Goal: Contribute content: Add original content to the website for others to see

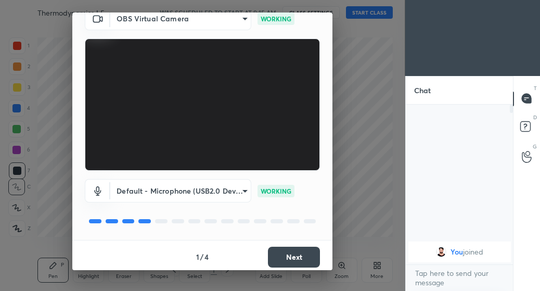
scroll to position [50, 0]
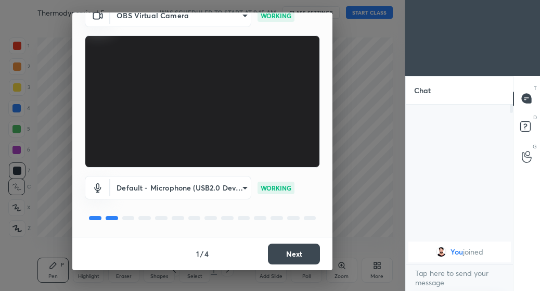
click at [281, 256] on button "Next" at bounding box center [294, 254] width 52 height 21
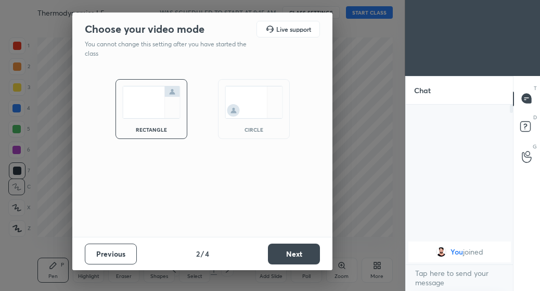
click at [287, 254] on button "Next" at bounding box center [294, 254] width 52 height 21
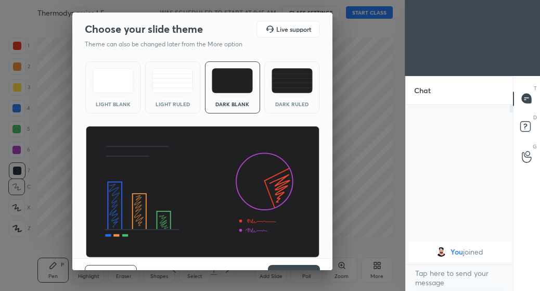
scroll to position [21, 0]
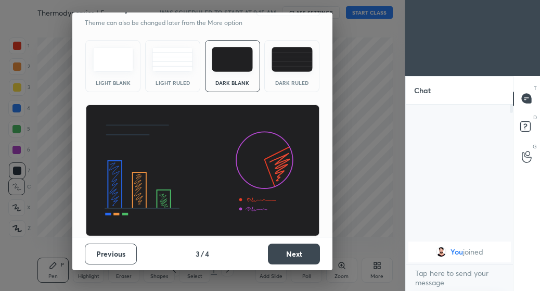
click at [284, 254] on button "Next" at bounding box center [294, 254] width 52 height 21
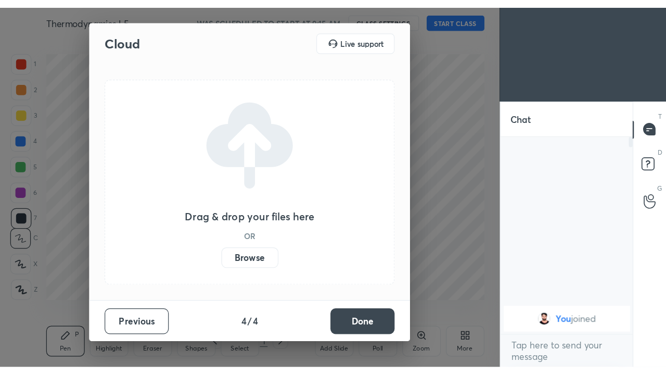
scroll to position [0, 0]
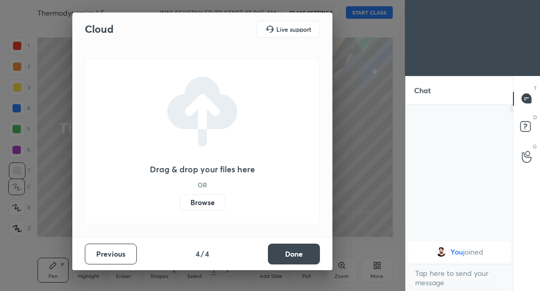
click at [207, 204] on label "Browse" at bounding box center [203, 202] width 46 height 17
click at [180, 204] on input "Browse" at bounding box center [180, 202] width 0 height 17
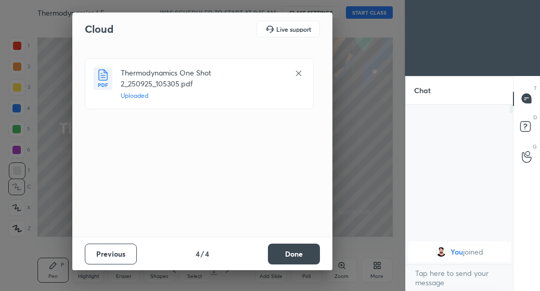
click at [299, 257] on button "Done" at bounding box center [294, 254] width 52 height 21
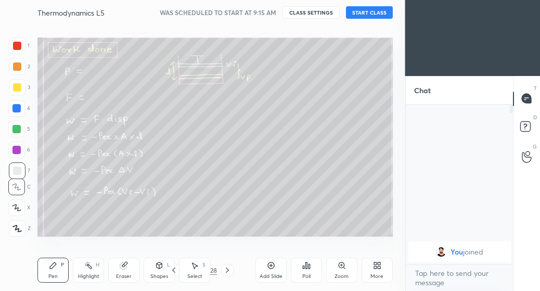
click at [362, 14] on button "START CLASS" at bounding box center [369, 12] width 47 height 12
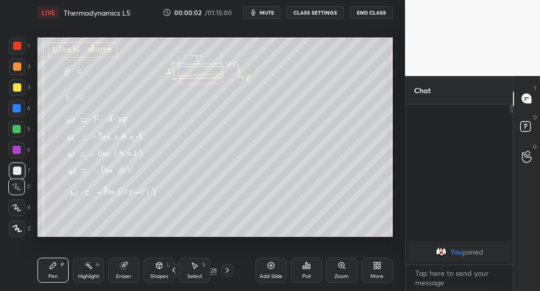
click at [380, 271] on div "More" at bounding box center [377, 270] width 31 height 25
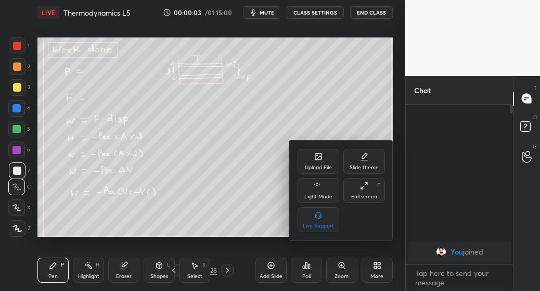
click at [371, 187] on div "Full screen F" at bounding box center [365, 190] width 42 height 25
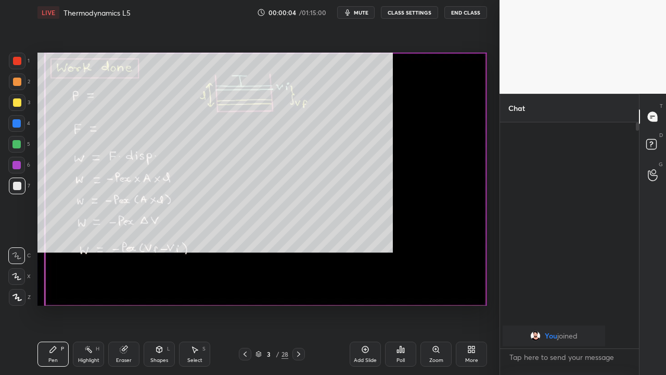
scroll to position [137, 136]
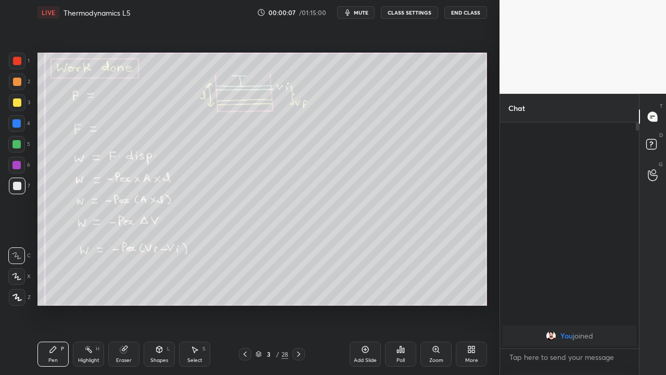
click at [126, 290] on div "Eraser" at bounding box center [124, 360] width 16 height 5
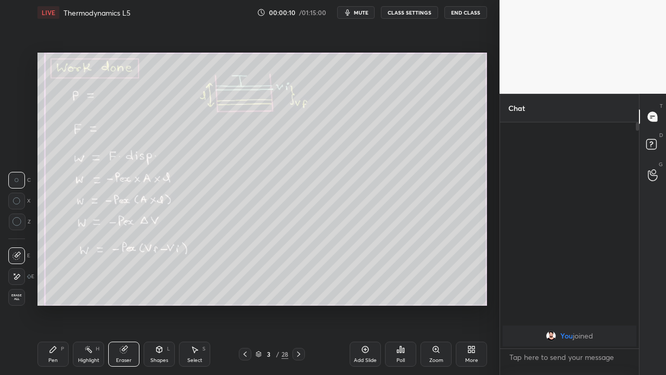
click at [285, 290] on div "28" at bounding box center [285, 353] width 7 height 9
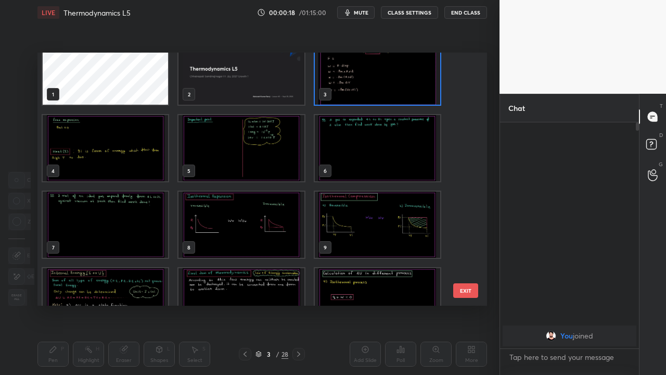
scroll to position [18, 0]
click at [268, 241] on img "grid" at bounding box center [241, 226] width 125 height 66
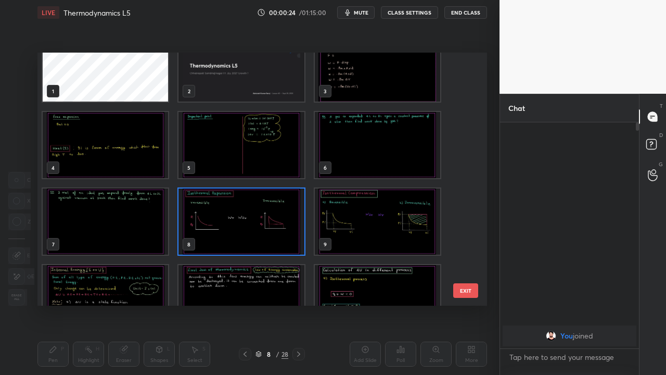
scroll to position [22, 0]
click at [257, 239] on img "grid" at bounding box center [241, 221] width 125 height 66
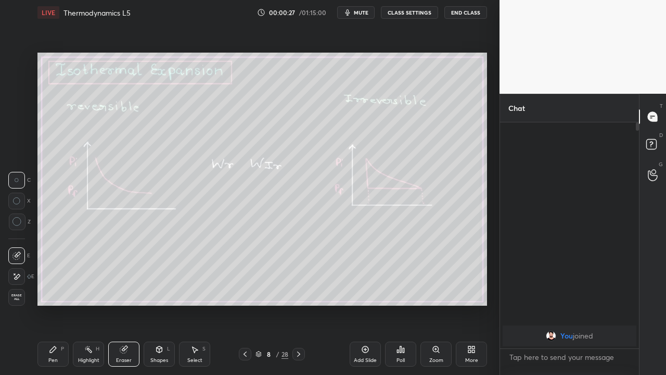
click at [258, 242] on img "grid" at bounding box center [241, 221] width 125 height 66
click at [58, 290] on div "Pen P" at bounding box center [52, 353] width 31 height 25
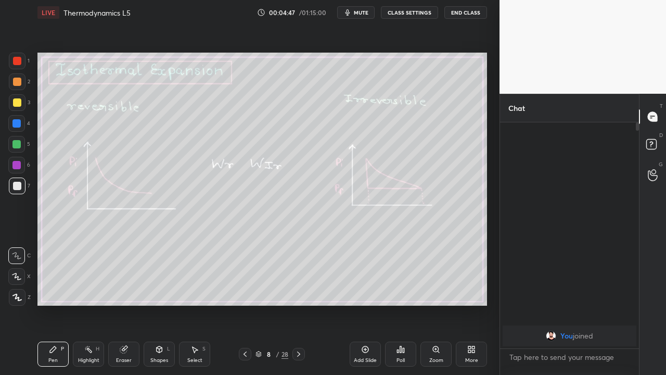
click at [297, 290] on icon at bounding box center [298, 353] width 3 height 5
click at [299, 290] on icon at bounding box center [299, 354] width 8 height 8
click at [298, 290] on icon at bounding box center [299, 354] width 8 height 8
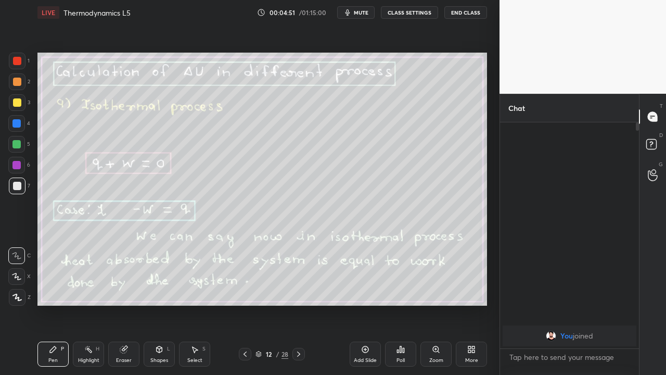
click at [245, 290] on icon at bounding box center [245, 354] width 8 height 8
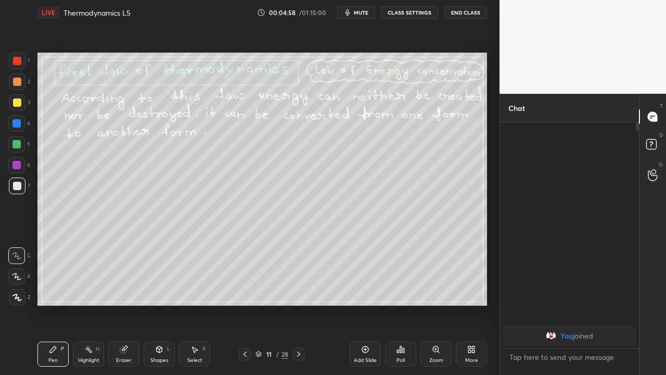
click at [299, 290] on icon at bounding box center [299, 354] width 8 height 8
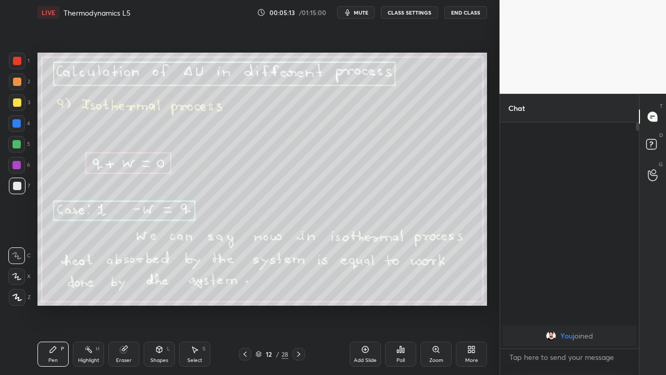
click at [17, 86] on div at bounding box center [17, 81] width 17 height 17
click at [17, 144] on div at bounding box center [16, 144] width 8 height 8
click at [299, 290] on icon at bounding box center [299, 354] width 8 height 8
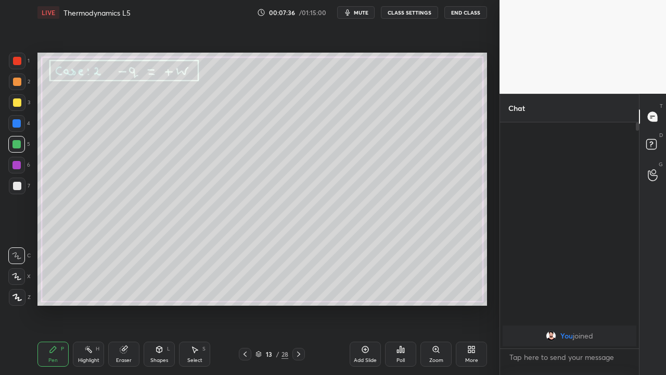
click at [18, 105] on div at bounding box center [17, 102] width 8 height 8
click at [297, 290] on icon at bounding box center [299, 354] width 8 height 8
click at [19, 188] on div at bounding box center [17, 186] width 8 height 8
click at [298, 290] on icon at bounding box center [299, 354] width 8 height 8
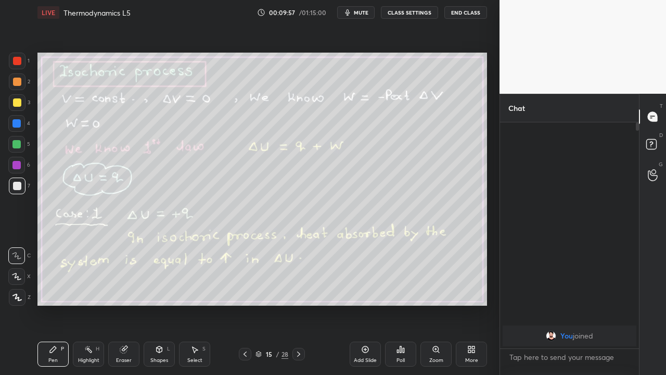
click at [245, 290] on icon at bounding box center [245, 354] width 8 height 8
click at [364, 290] on icon at bounding box center [365, 349] width 7 height 7
click at [17, 105] on div at bounding box center [17, 102] width 8 height 8
click at [298, 290] on icon at bounding box center [299, 354] width 8 height 8
click at [239, 290] on div at bounding box center [245, 354] width 12 height 12
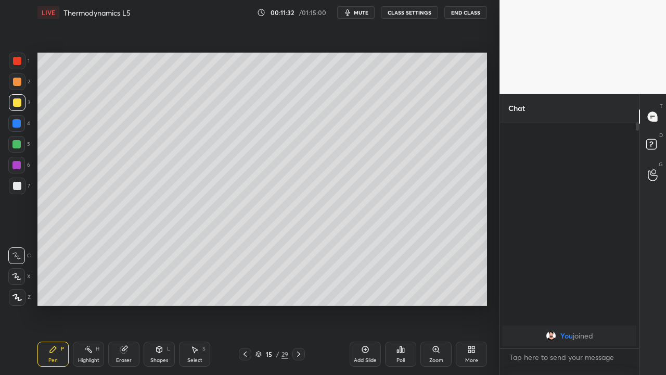
click at [240, 290] on div at bounding box center [245, 354] width 12 height 12
click at [245, 290] on icon at bounding box center [245, 354] width 8 height 8
click at [244, 290] on icon at bounding box center [245, 354] width 8 height 8
click at [241, 290] on div at bounding box center [245, 354] width 12 height 12
click at [300, 290] on icon at bounding box center [299, 354] width 8 height 8
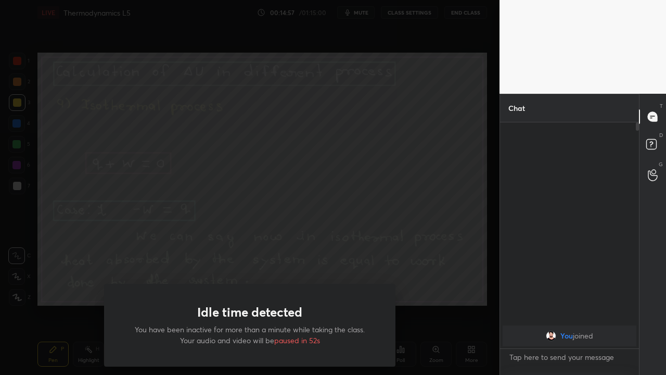
click at [68, 290] on div "Idle time detected You have been inactive for more than a minute while taking t…" at bounding box center [250, 187] width 500 height 375
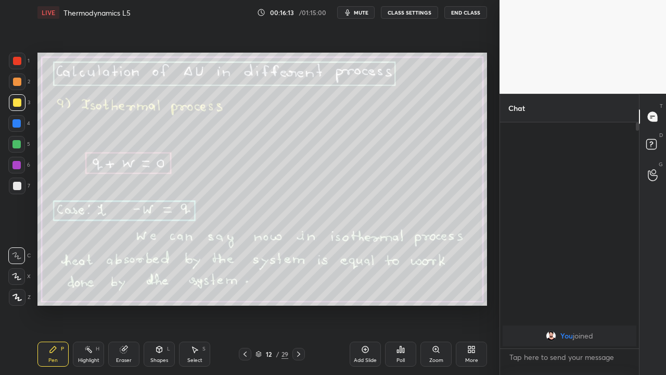
click at [300, 290] on icon at bounding box center [299, 354] width 8 height 8
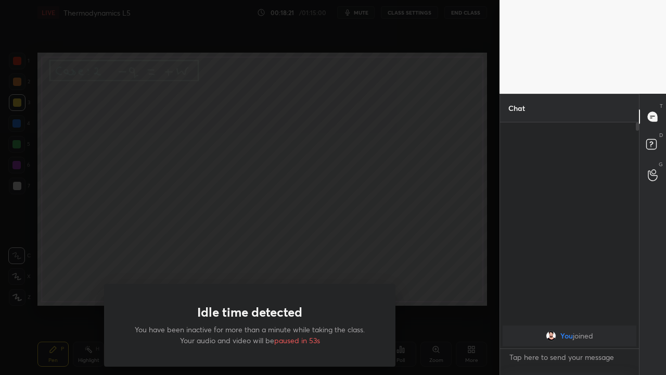
click at [122, 271] on div "Idle time detected You have been inactive for more than a minute while taking t…" at bounding box center [250, 187] width 500 height 375
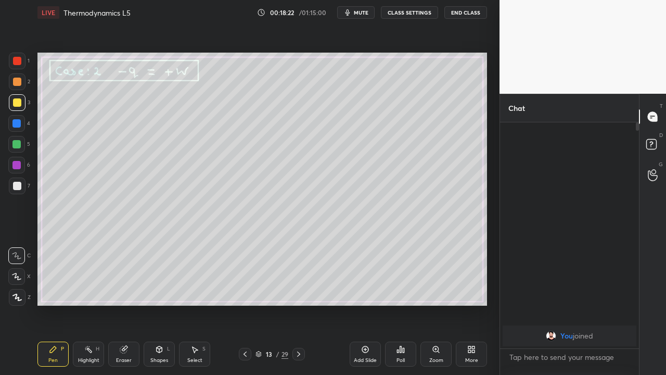
click at [298, 290] on icon at bounding box center [299, 354] width 8 height 8
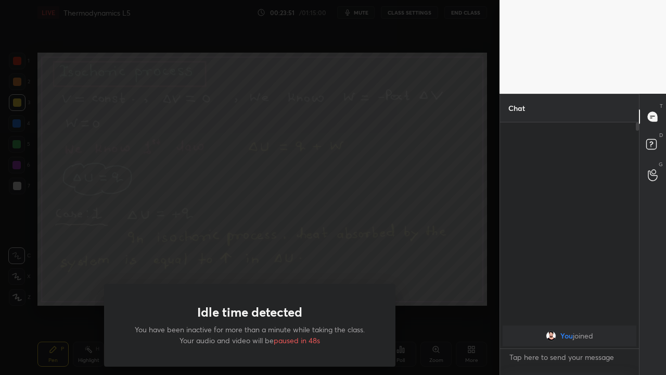
click at [69, 288] on div "Idle time detected You have been inactive for more than a minute while taking t…" at bounding box center [250, 187] width 500 height 375
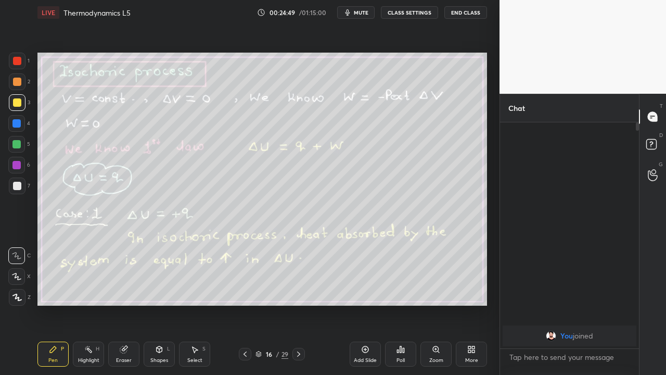
click at [298, 290] on icon at bounding box center [299, 354] width 8 height 8
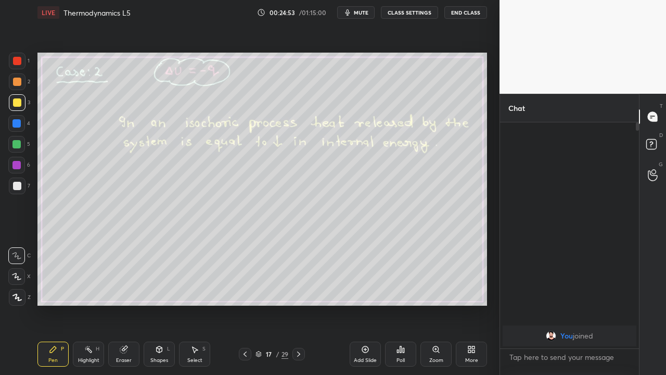
click at [245, 290] on div at bounding box center [245, 354] width 12 height 12
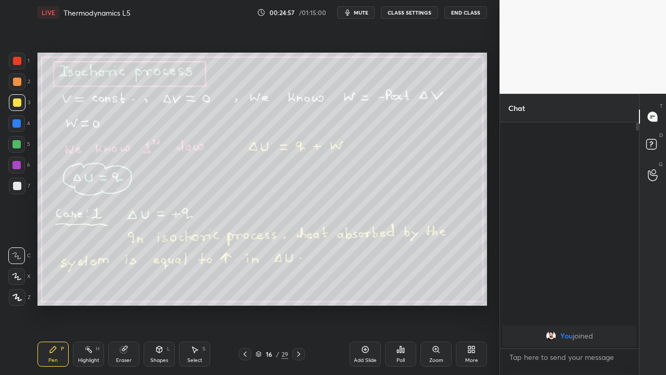
click at [294, 290] on div at bounding box center [299, 354] width 12 height 12
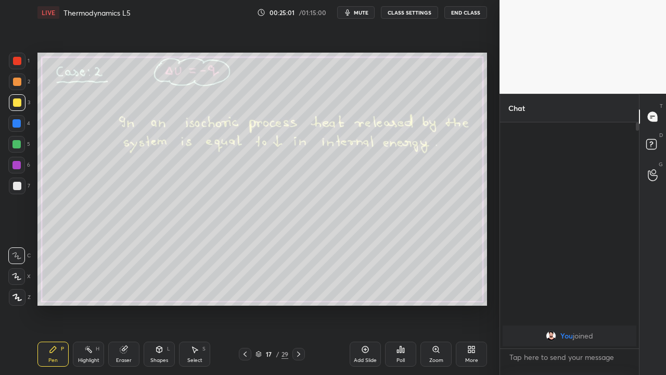
click at [298, 290] on icon at bounding box center [299, 354] width 8 height 8
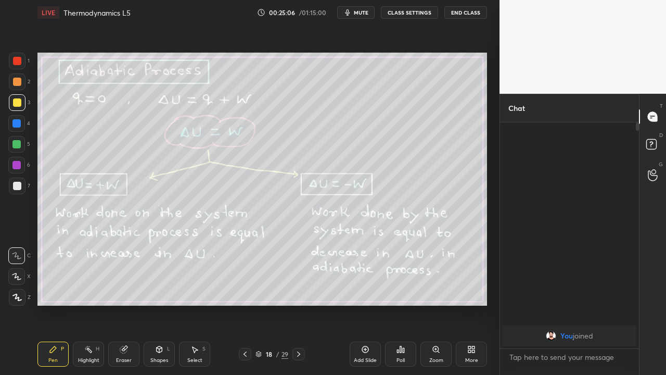
click at [245, 290] on icon at bounding box center [245, 354] width 8 height 8
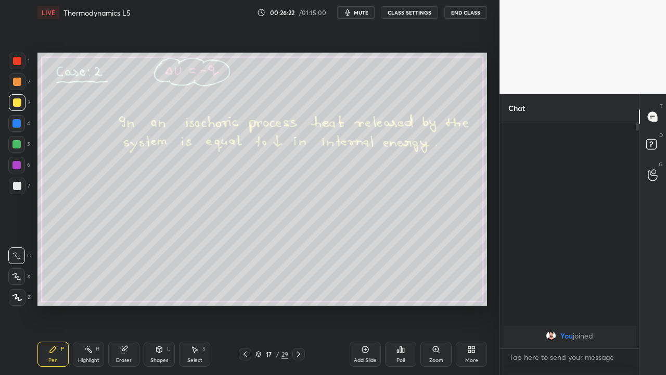
click at [17, 124] on div at bounding box center [16, 123] width 8 height 8
click at [365, 290] on icon at bounding box center [365, 349] width 3 height 3
click at [298, 290] on icon at bounding box center [299, 353] width 3 height 5
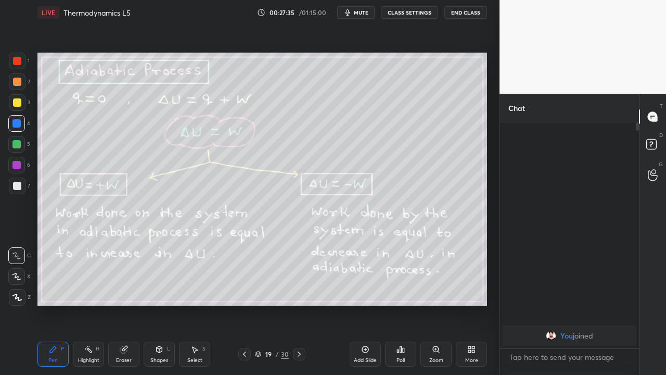
click at [299, 290] on icon at bounding box center [299, 353] width 3 height 5
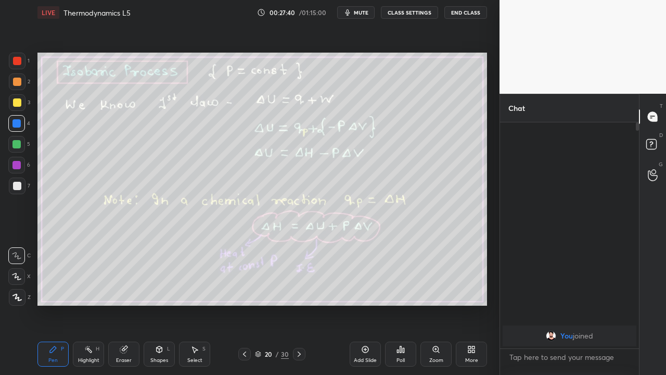
click at [245, 290] on icon at bounding box center [245, 354] width 8 height 8
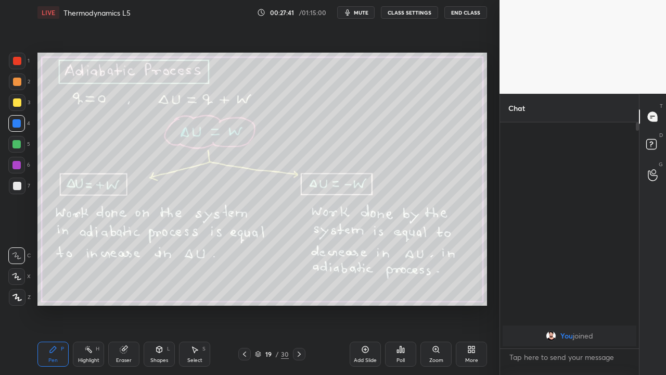
click at [365, 290] on icon at bounding box center [365, 349] width 8 height 8
click at [18, 105] on div at bounding box center [17, 102] width 8 height 8
click at [298, 290] on icon at bounding box center [298, 354] width 8 height 8
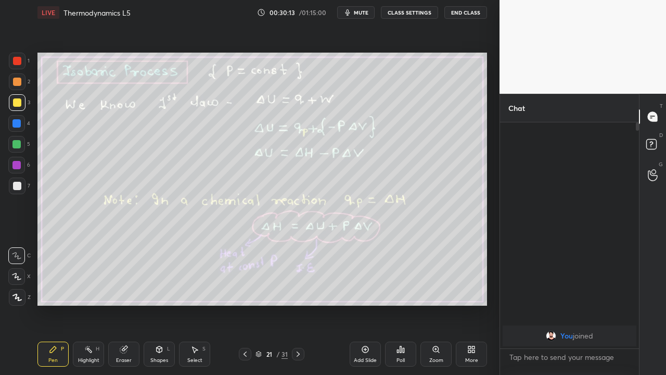
click at [297, 290] on icon at bounding box center [298, 354] width 8 height 8
click at [16, 188] on div at bounding box center [17, 186] width 8 height 8
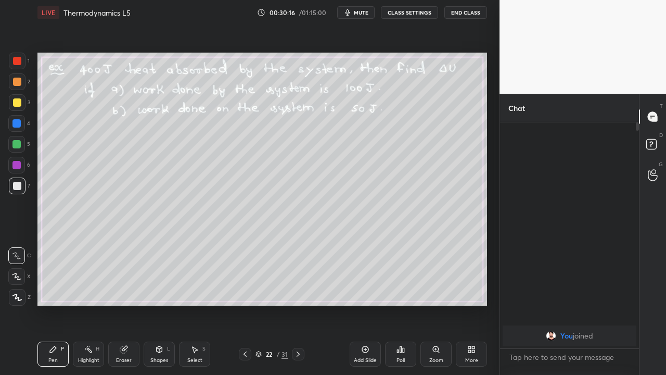
click at [16, 145] on div at bounding box center [16, 144] width 8 height 8
click at [298, 290] on icon at bounding box center [298, 354] width 8 height 8
click at [17, 191] on div at bounding box center [17, 186] width 17 height 17
click at [17, 190] on div at bounding box center [17, 186] width 17 height 17
click at [299, 290] on icon at bounding box center [298, 353] width 3 height 5
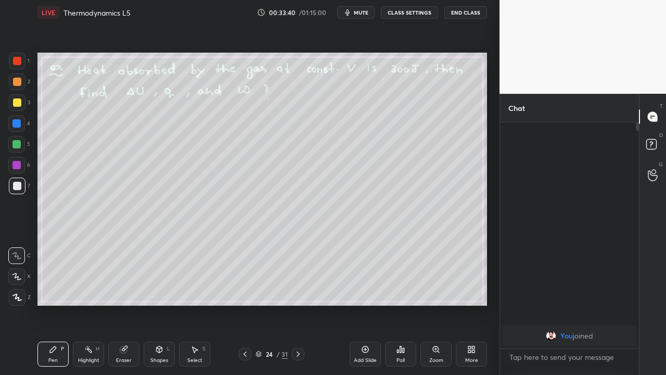
click at [16, 106] on div at bounding box center [17, 102] width 8 height 8
click at [298, 290] on icon at bounding box center [298, 354] width 8 height 8
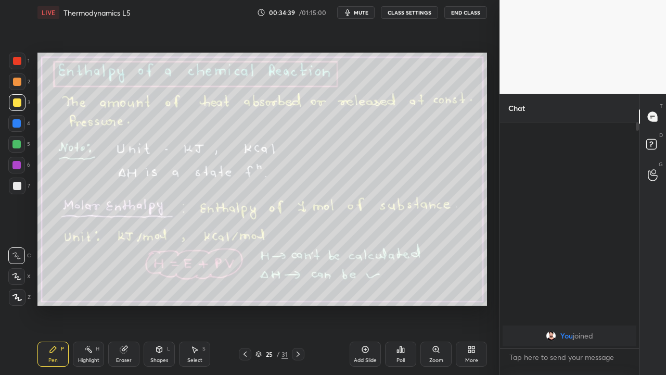
click at [245, 290] on icon at bounding box center [245, 354] width 8 height 8
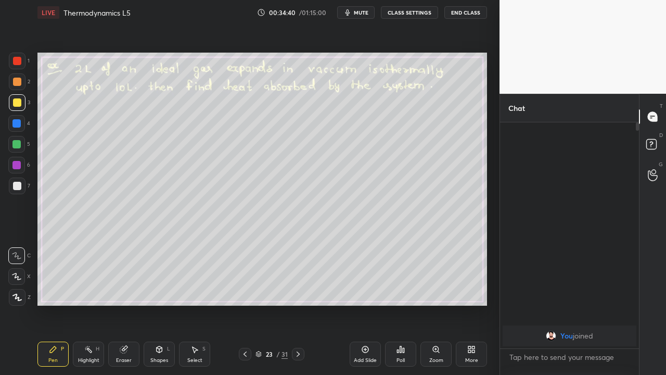
click at [245, 290] on icon at bounding box center [245, 354] width 8 height 8
click at [244, 290] on icon at bounding box center [245, 354] width 8 height 8
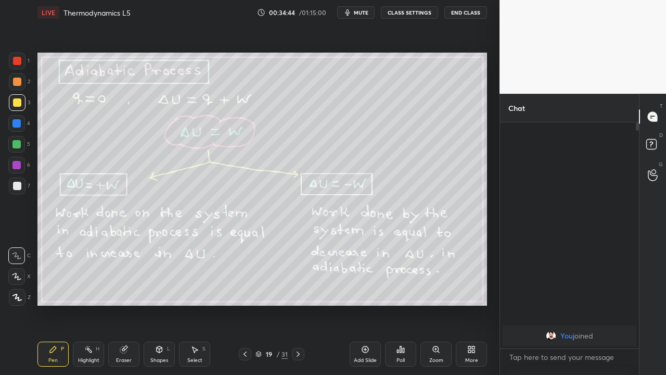
click at [245, 290] on icon at bounding box center [245, 354] width 8 height 8
click at [298, 290] on icon at bounding box center [298, 354] width 8 height 8
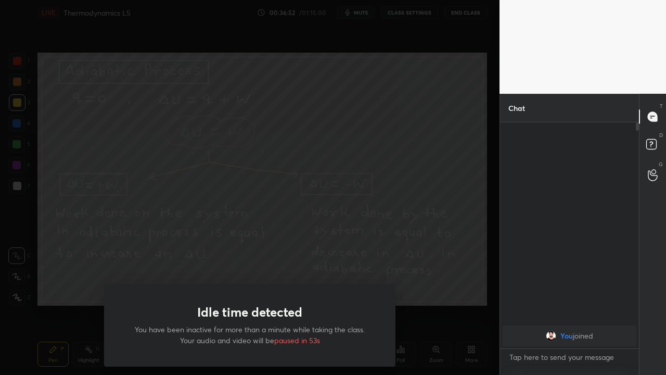
click at [74, 290] on div "Idle time detected You have been inactive for more than a minute while taking t…" at bounding box center [250, 187] width 500 height 375
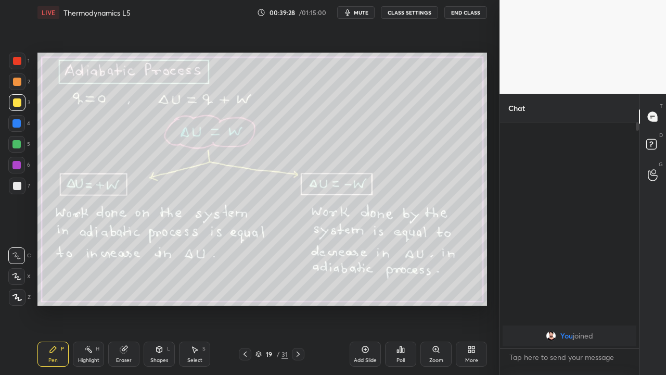
click at [298, 290] on icon at bounding box center [298, 354] width 8 height 8
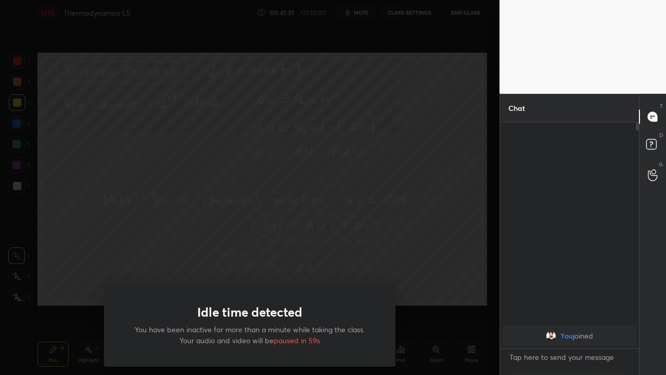
click at [82, 290] on div "Idle time detected You have been inactive for more than a minute while taking t…" at bounding box center [250, 187] width 500 height 375
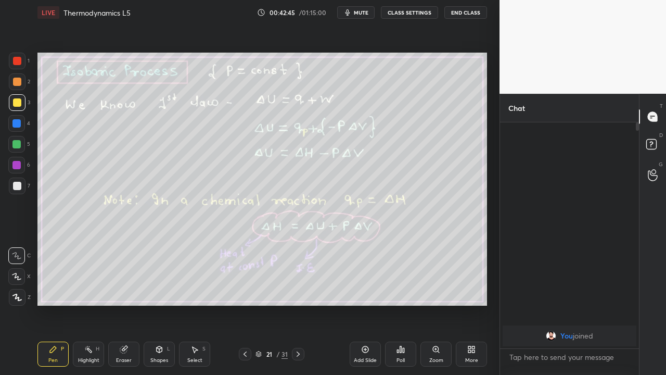
click at [298, 290] on icon at bounding box center [298, 354] width 8 height 8
click at [242, 290] on div at bounding box center [245, 354] width 12 height 12
click at [299, 290] on icon at bounding box center [298, 353] width 3 height 5
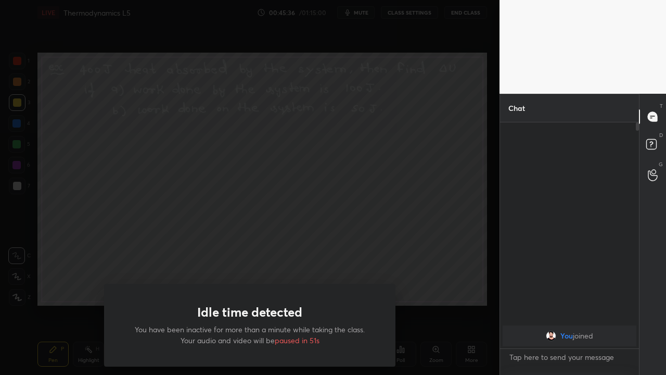
click at [62, 278] on div "Idle time detected You have been inactive for more than a minute while taking t…" at bounding box center [250, 187] width 500 height 375
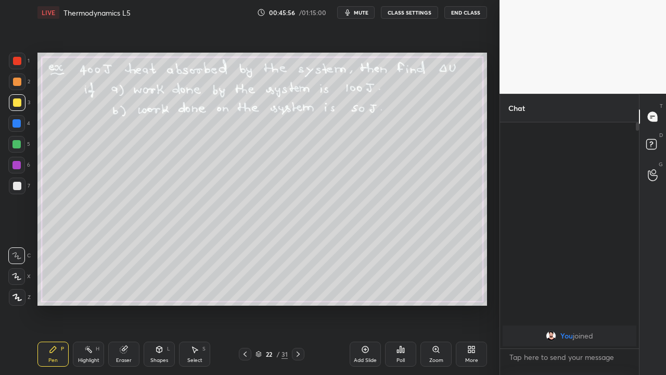
click at [294, 290] on div at bounding box center [298, 354] width 12 height 12
click at [297, 290] on icon at bounding box center [298, 354] width 8 height 8
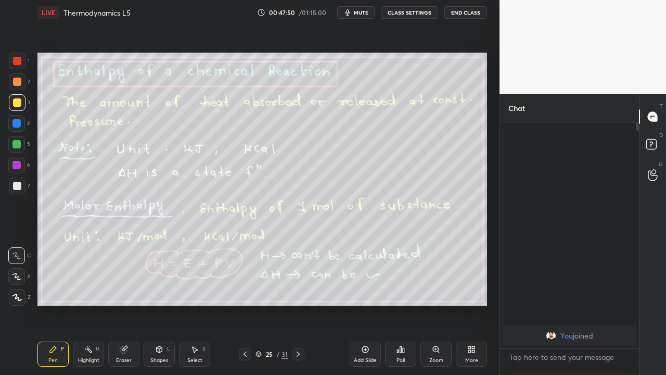
click at [245, 290] on icon at bounding box center [245, 353] width 3 height 5
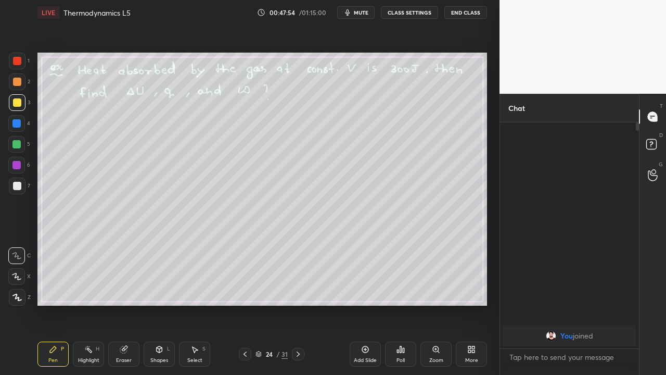
click at [367, 290] on icon at bounding box center [365, 349] width 8 height 8
click at [298, 290] on icon at bounding box center [299, 354] width 8 height 8
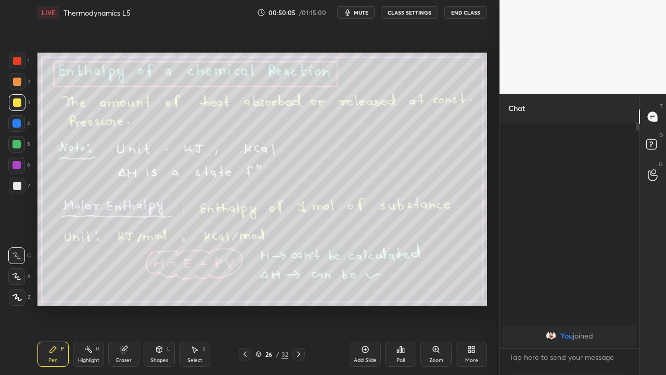
click at [16, 191] on div at bounding box center [17, 186] width 17 height 17
click at [298, 290] on icon at bounding box center [299, 354] width 8 height 8
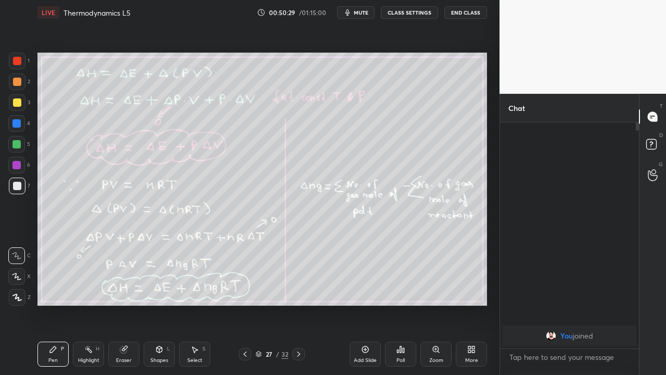
click at [244, 290] on icon at bounding box center [245, 354] width 8 height 8
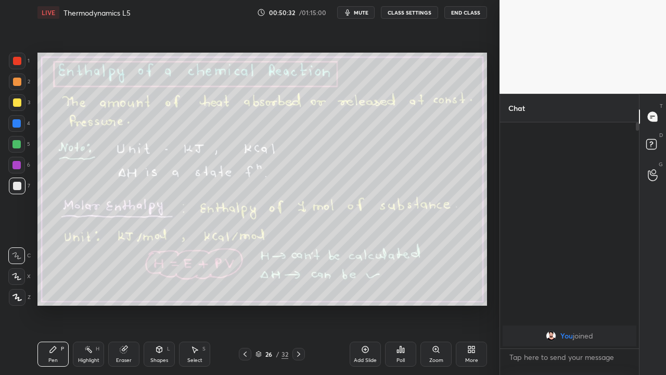
click at [299, 290] on icon at bounding box center [299, 354] width 8 height 8
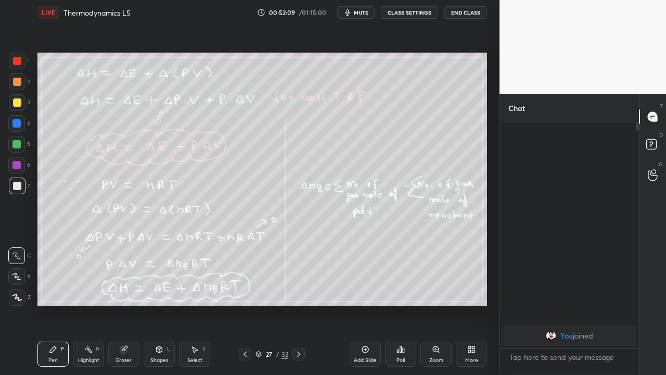
click at [363, 290] on icon at bounding box center [365, 349] width 7 height 7
click at [18, 147] on div at bounding box center [16, 144] width 8 height 8
click at [16, 103] on div at bounding box center [17, 102] width 8 height 8
click at [17, 168] on div at bounding box center [16, 165] width 8 height 8
click at [14, 146] on div at bounding box center [16, 144] width 8 height 8
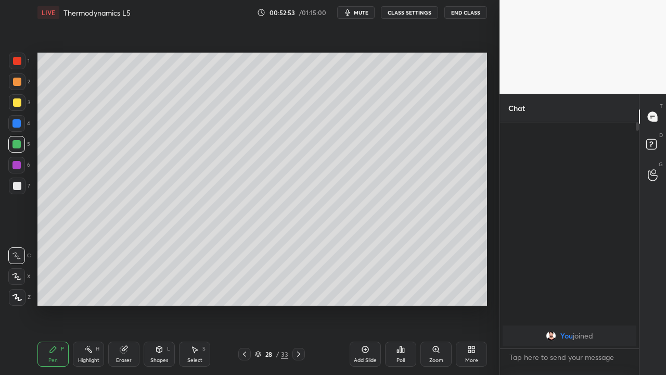
click at [17, 104] on div at bounding box center [17, 102] width 8 height 8
click at [14, 186] on div at bounding box center [17, 186] width 8 height 8
click at [286, 290] on div "33" at bounding box center [284, 353] width 7 height 9
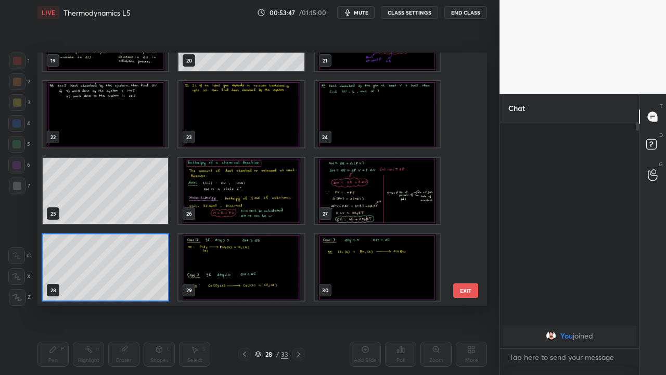
scroll to position [250, 445]
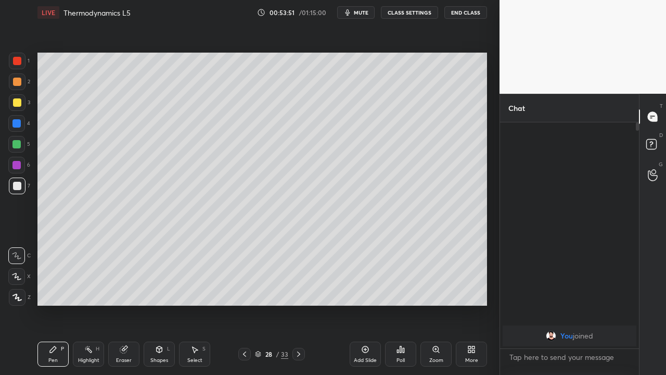
click at [297, 290] on icon at bounding box center [299, 354] width 8 height 8
click at [245, 290] on icon at bounding box center [245, 354] width 8 height 8
click at [238, 290] on div at bounding box center [244, 354] width 12 height 12
click at [298, 290] on icon at bounding box center [299, 354] width 8 height 8
click at [297, 290] on icon at bounding box center [299, 354] width 8 height 8
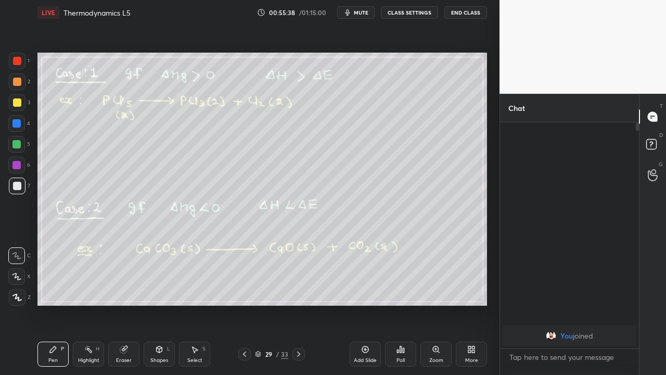
click at [245, 290] on icon at bounding box center [244, 353] width 3 height 5
click at [245, 290] on icon at bounding box center [245, 354] width 8 height 8
click at [299, 290] on icon at bounding box center [298, 353] width 3 height 5
click at [298, 290] on icon at bounding box center [299, 354] width 8 height 8
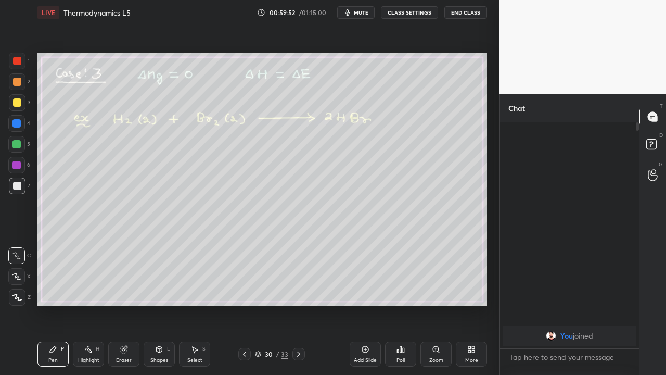
click at [298, 290] on icon at bounding box center [299, 354] width 8 height 8
click at [245, 290] on icon at bounding box center [245, 354] width 8 height 8
click at [244, 290] on div at bounding box center [244, 354] width 12 height 12
click at [238, 290] on div at bounding box center [244, 354] width 12 height 12
click at [239, 290] on div at bounding box center [244, 354] width 12 height 12
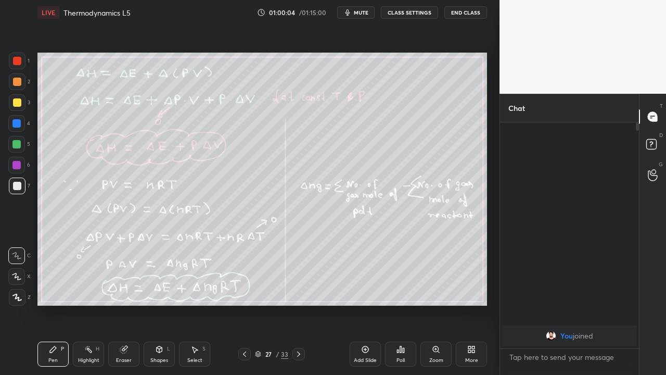
click at [240, 290] on div at bounding box center [244, 354] width 12 height 12
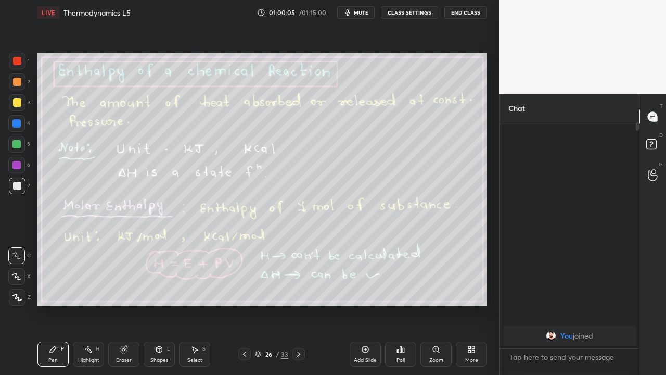
click at [241, 290] on div at bounding box center [244, 354] width 12 height 12
click at [297, 290] on icon at bounding box center [299, 354] width 8 height 8
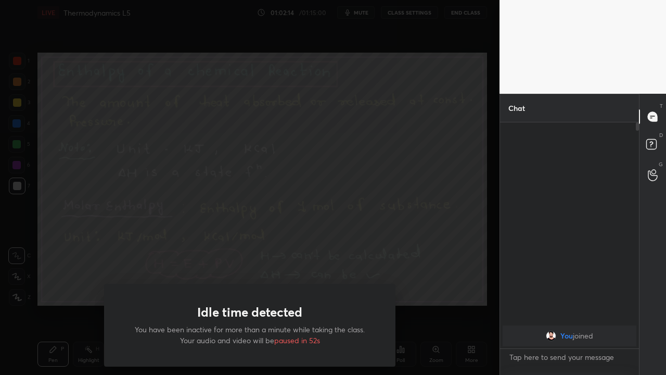
click at [79, 290] on div "Idle time detected You have been inactive for more than a minute while taking t…" at bounding box center [250, 187] width 500 height 375
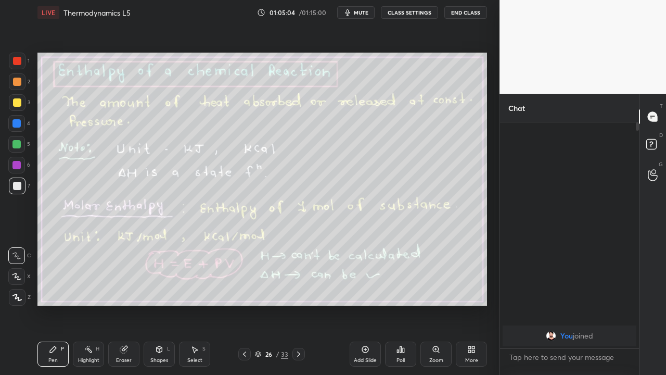
click at [297, 290] on icon at bounding box center [299, 354] width 8 height 8
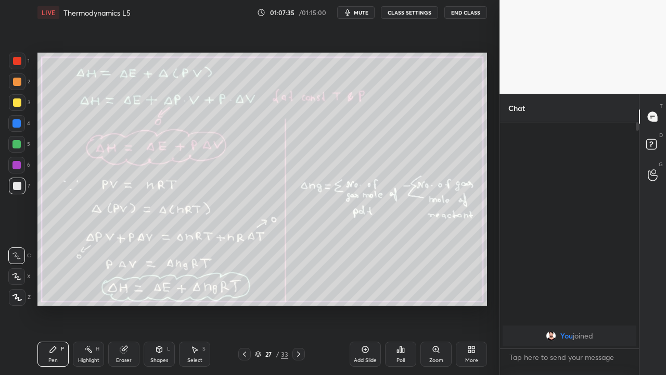
click at [299, 290] on icon at bounding box center [299, 354] width 8 height 8
click at [245, 290] on icon at bounding box center [245, 354] width 8 height 8
click at [298, 290] on icon at bounding box center [299, 354] width 8 height 8
click at [470, 8] on button "End Class" at bounding box center [466, 12] width 43 height 12
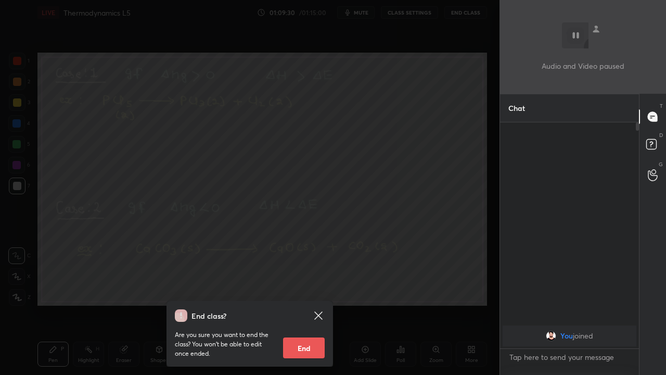
click at [309, 290] on button "End" at bounding box center [304, 347] width 42 height 21
type textarea "x"
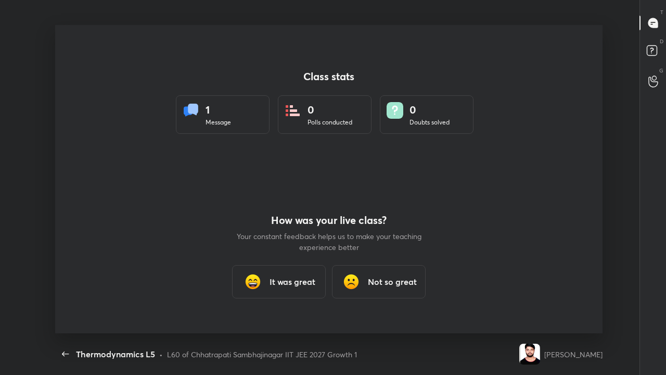
scroll to position [0, 0]
click at [410, 279] on h3 "Not so great" at bounding box center [392, 281] width 49 height 12
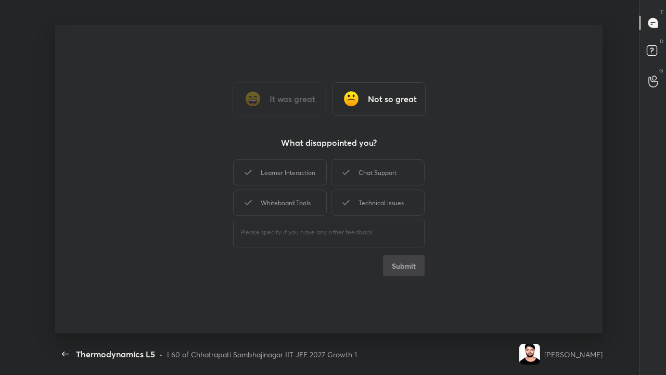
click at [362, 174] on div "Chat Support" at bounding box center [378, 172] width 94 height 26
click at [296, 171] on div "Learner Interaction" at bounding box center [280, 172] width 94 height 26
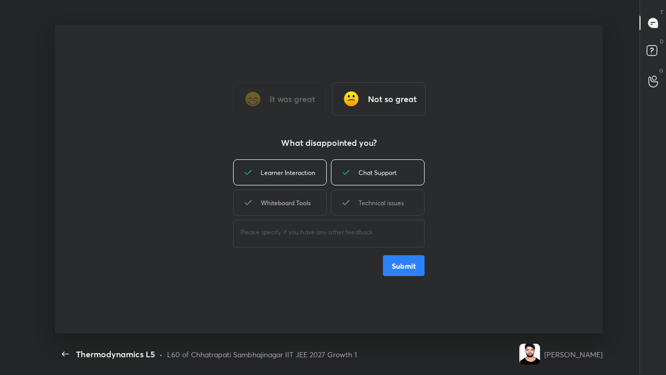
click at [281, 197] on div "Whiteboard Tools" at bounding box center [280, 202] width 94 height 26
click at [358, 204] on div "Technical issues" at bounding box center [378, 202] width 94 height 26
click at [381, 102] on h3 "Not so great" at bounding box center [392, 99] width 49 height 12
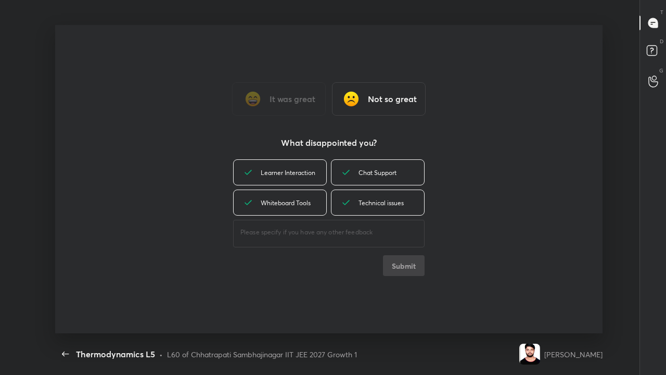
click at [320, 230] on textarea at bounding box center [329, 232] width 177 height 10
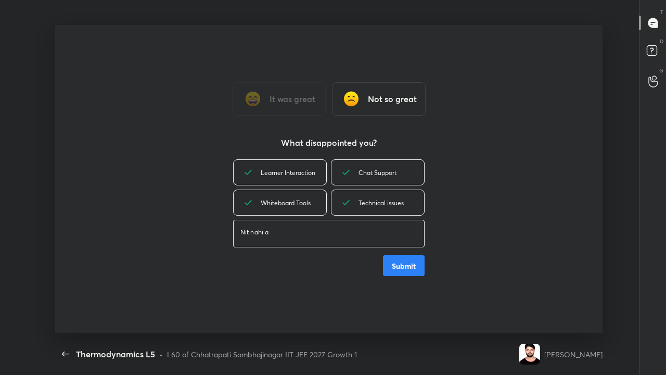
type textarea "Nit nahi a"
click at [396, 273] on button "Submit" at bounding box center [404, 265] width 42 height 21
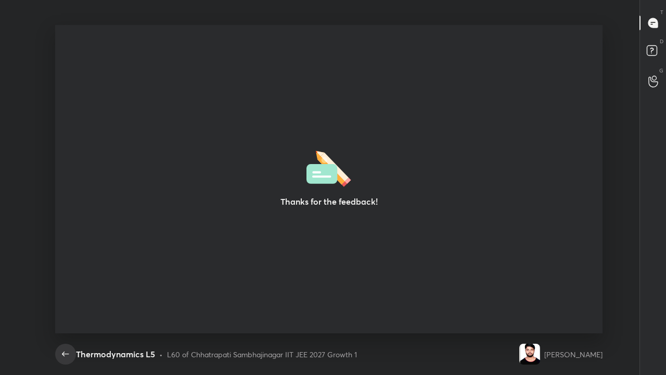
click at [62, 290] on icon "button" at bounding box center [65, 354] width 12 height 12
